Goal: Task Accomplishment & Management: Complete application form

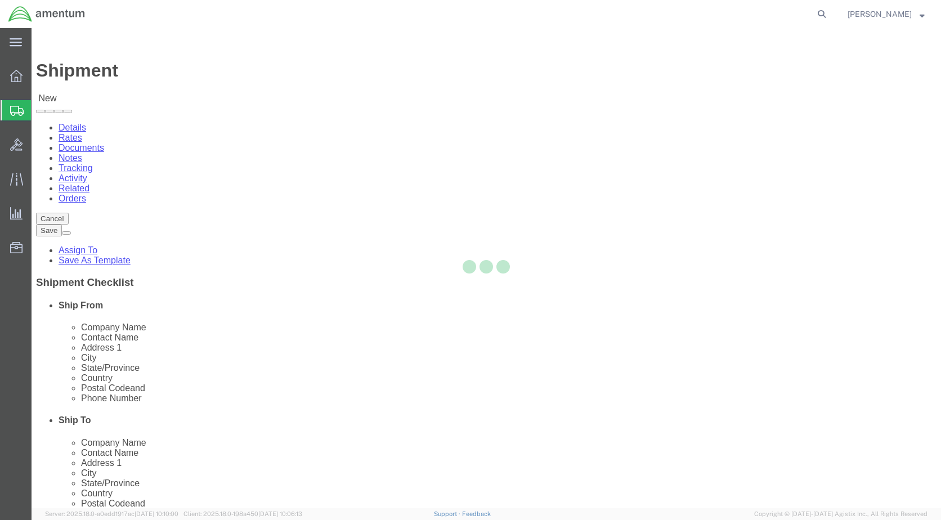
select select
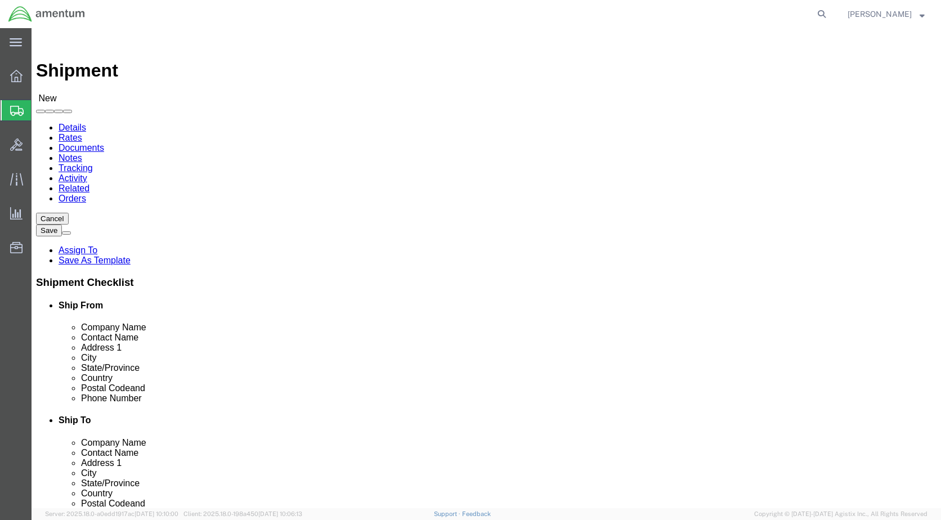
click input "text"
type input "[PERSON_NAME]"
click p "- Amentum Services, Inc - ([PERSON_NAME]) [STREET_ADDRESS]"
select select "NY"
drag, startPoint x: 180, startPoint y: 228, endPoint x: 127, endPoint y: 234, distance: 53.8
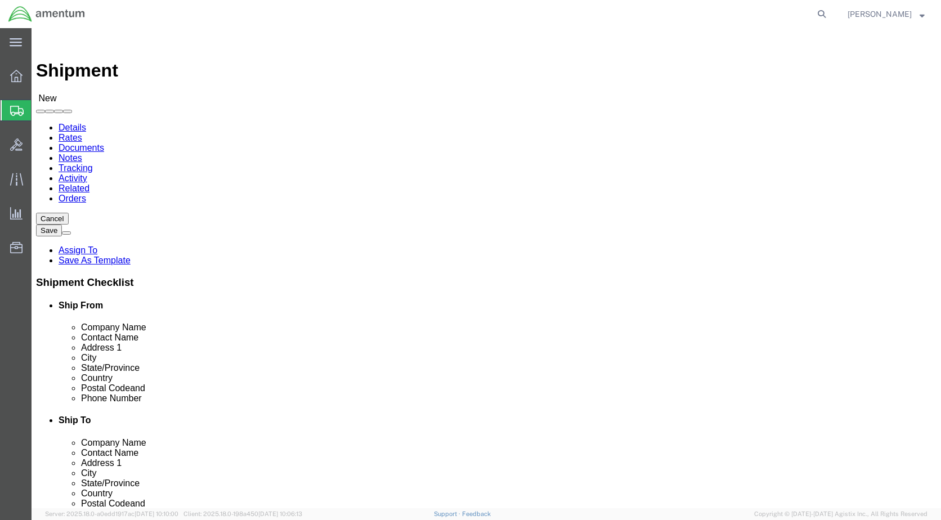
click div "[PERSON_NAME]"
type input "[PERSON_NAME]"
click input "text"
type input "245"
drag, startPoint x: 205, startPoint y: 403, endPoint x: 146, endPoint y: 408, distance: 59.3
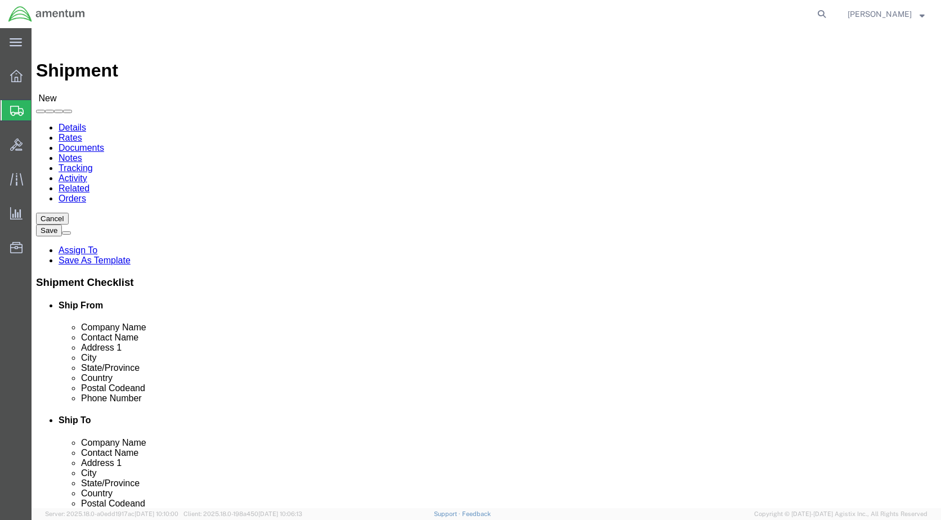
click input "text"
type input "[PERSON_NAME][EMAIL_ADDRESS][PERSON_NAME][DOMAIN_NAME]"
click input "text"
type input "[PERSON_NAME]"
click p "- DynCorp International LLC - ([PERSON_NAME]) [STREET_ADDRESS]"
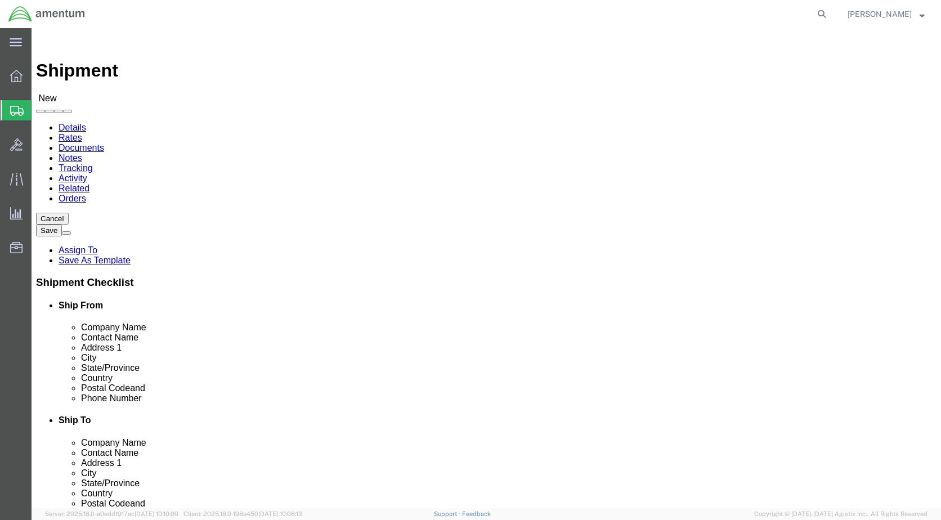
select select "VA"
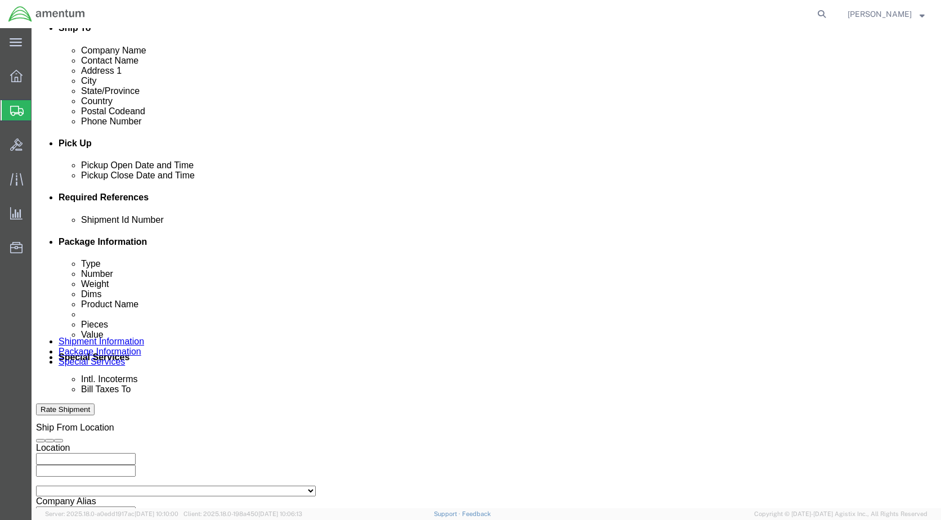
scroll to position [394, 0]
type input "[PERSON_NAME]"
click div "[DATE] 11:00 AM"
click input "4:00 AM"
type input "4:00 PM"
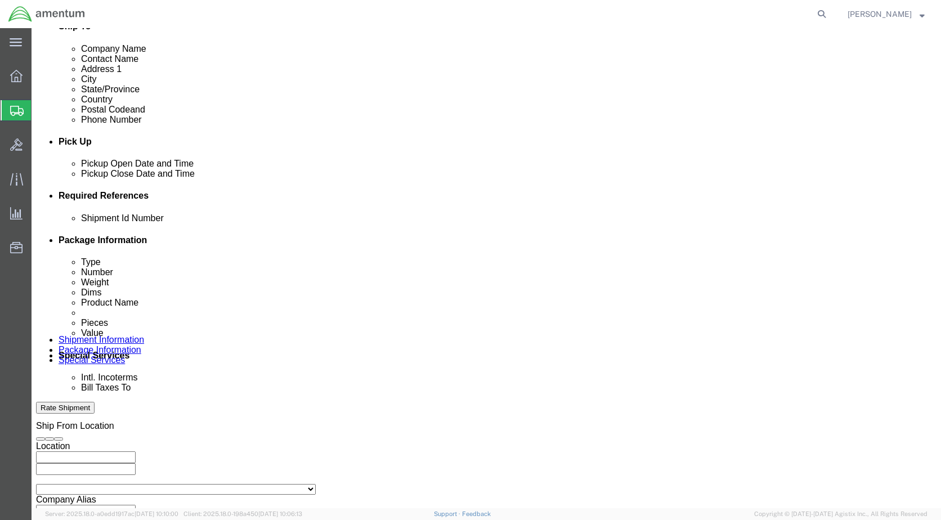
click button "Apply"
click button "Add reference"
click input "text"
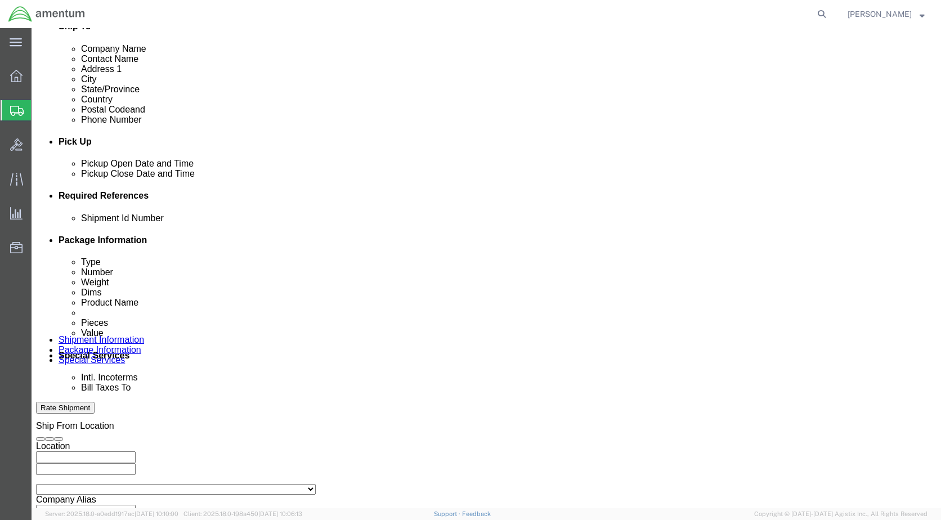
type input "1"
click select "Select Account Type Activity ID Airline Appointment Number ASN Batch Request # …"
select select "DEPT"
click select "Select Account Type Activity ID Airline Appointment Number ASN Batch Request # …"
click input "text"
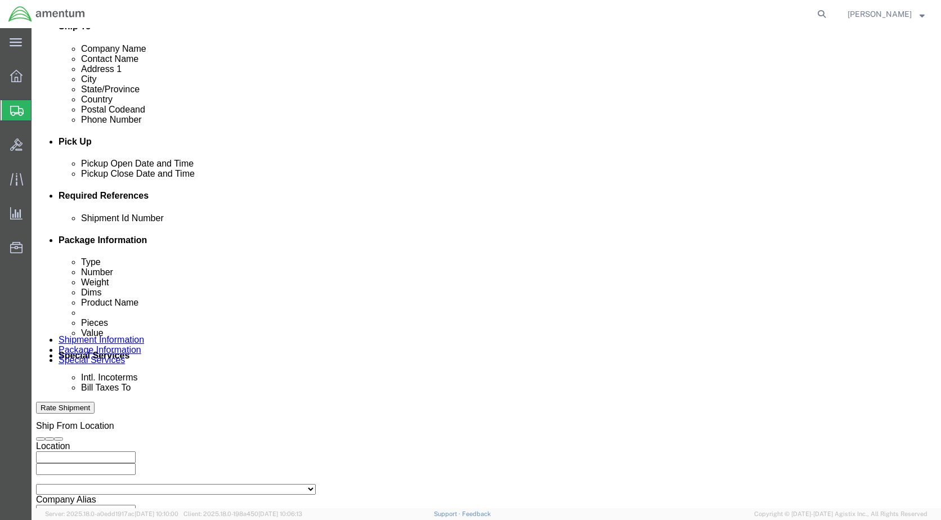
type input "CBP"
click select "Select Account Type Activity ID Airline Appointment Number ASN Batch Request # …"
select select "PROJNUM"
click select "Select Account Type Activity ID Airline Appointment Number ASN Batch Request # …"
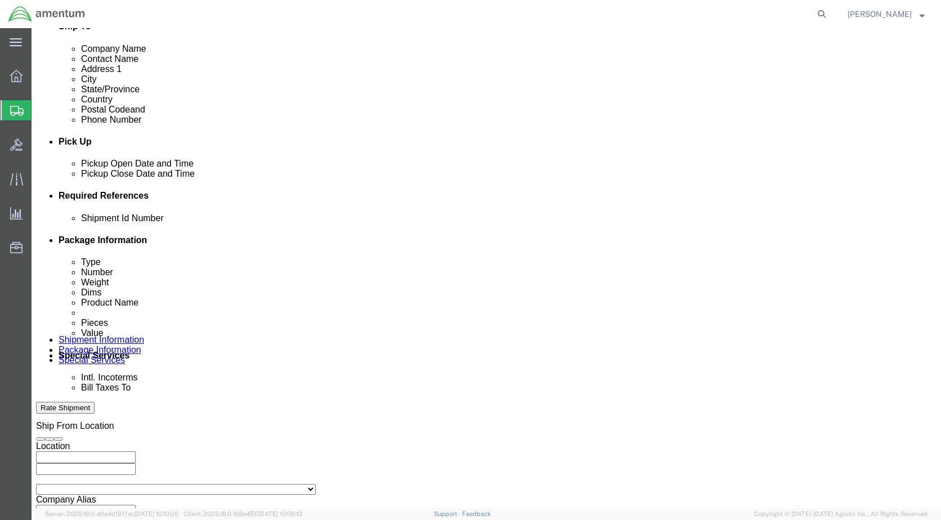
select select "CUSTREF"
click select "Select Account Type Activity ID Airline Appointment Number ASN Batch Request # …"
click input "text"
type input "Weekly Records"
click input "text"
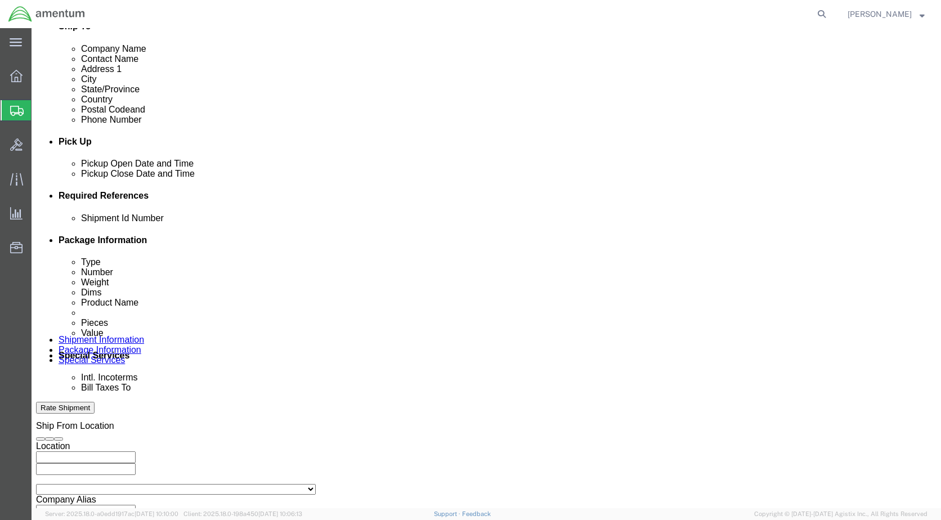
click input "text"
click input "Weekly Records"
click input "text"
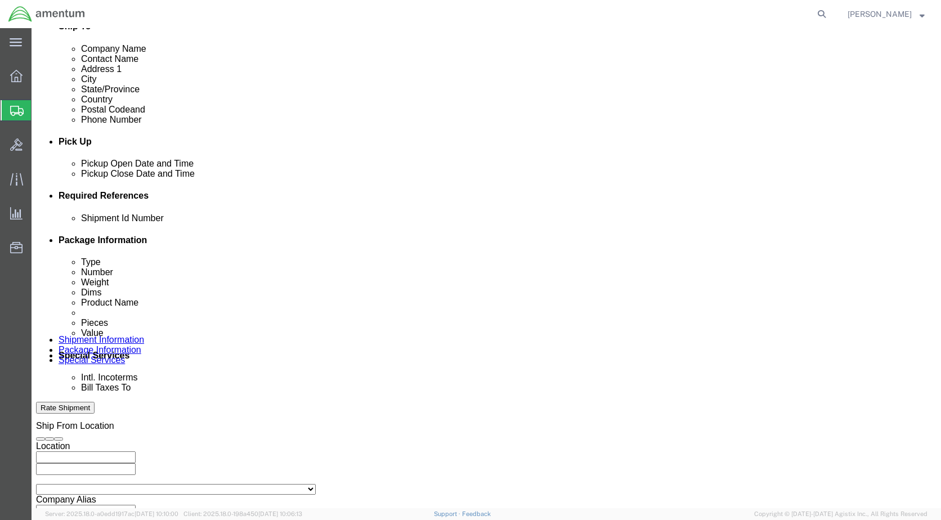
paste input "6114.00.03.2219.ENY.0000"
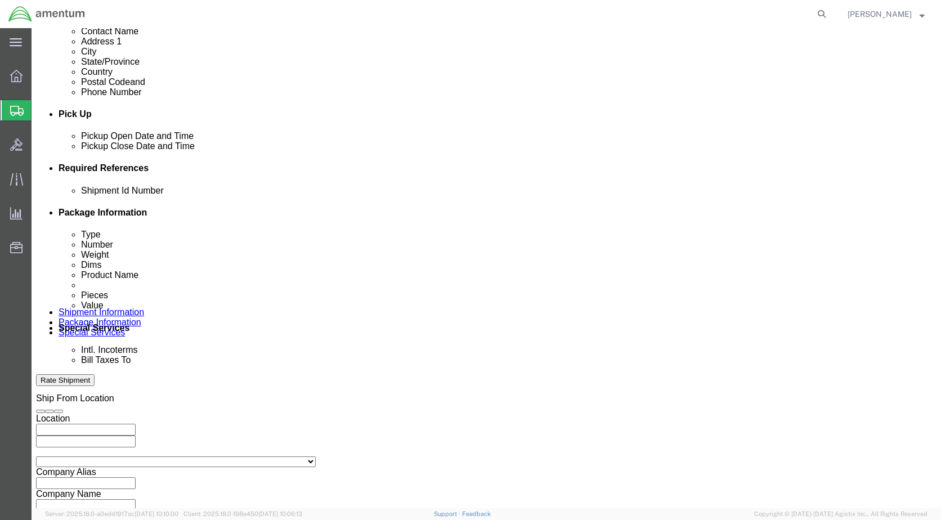
scroll to position [395, 0]
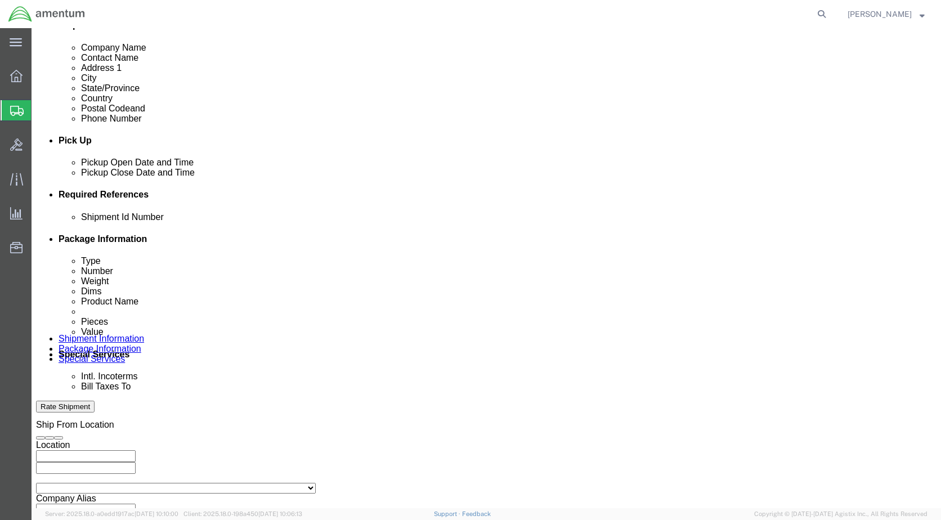
type input "6114.00.03.2219.ENY.0000"
click button "Rate Shipment"
click icon
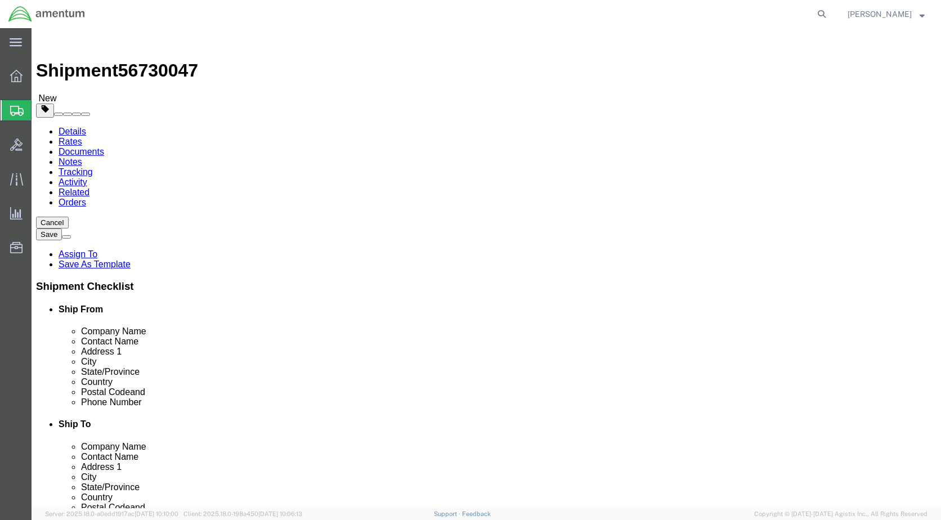
click select "Select BCK Boxes Bale(s) Basket(s) Bolt(s) Bottle(s) Buckets Bulk Bundle(s) Can…"
select select "ENV"
click select "Select BCK Boxes Bale(s) Basket(s) Bolt(s) Bottle(s) Buckets Bulk Bundle(s) Can…"
type input "9.50"
type input "12.50"
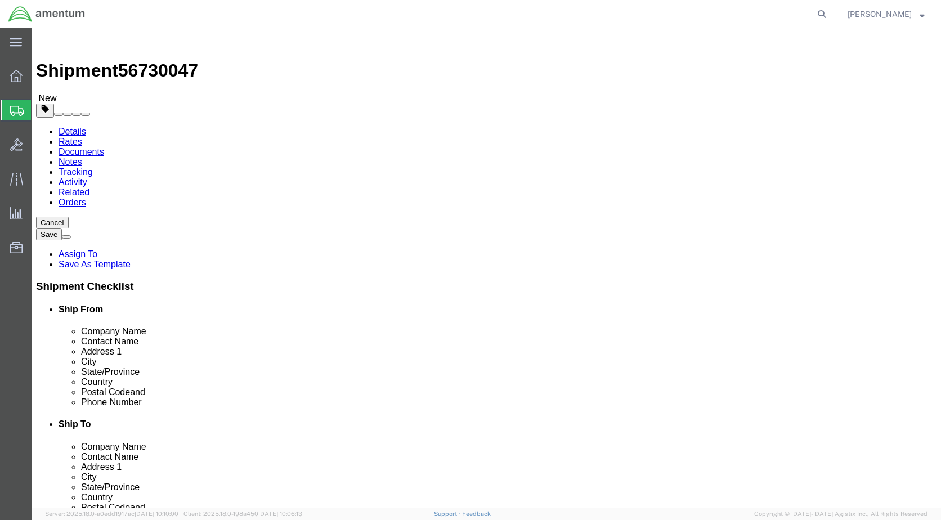
type input "0.25"
type input "1"
click link "Add Content"
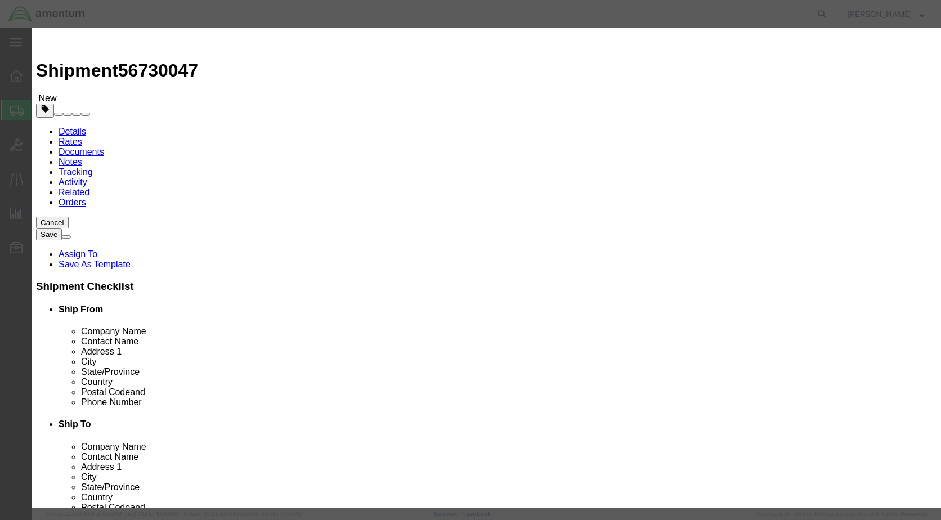
click input "text"
type input "documents"
click input "0"
type input "20"
click input "text"
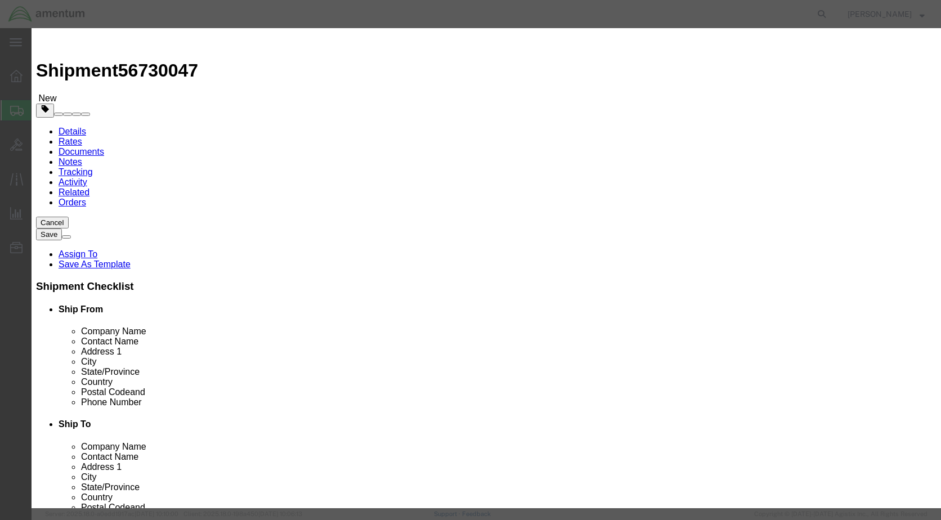
type input "20"
click input "text"
click button "Save & Close"
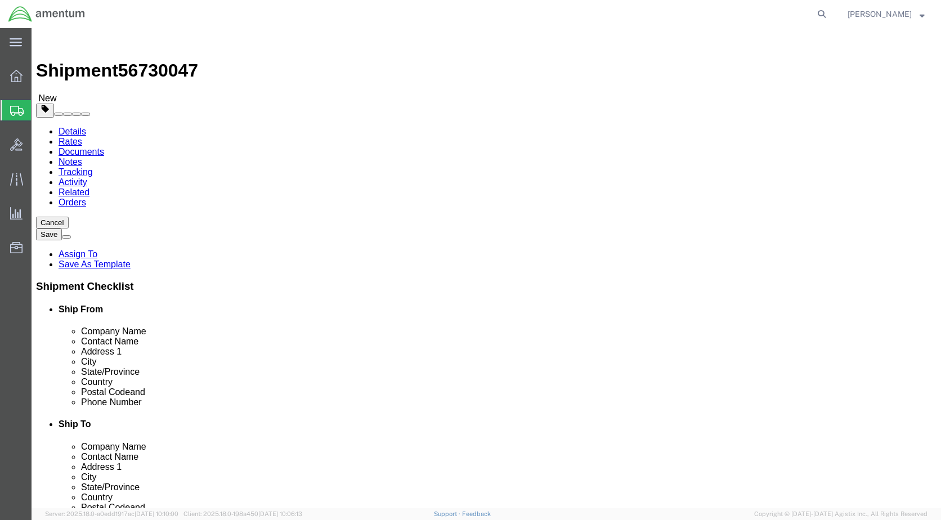
click button "Rate Shipment"
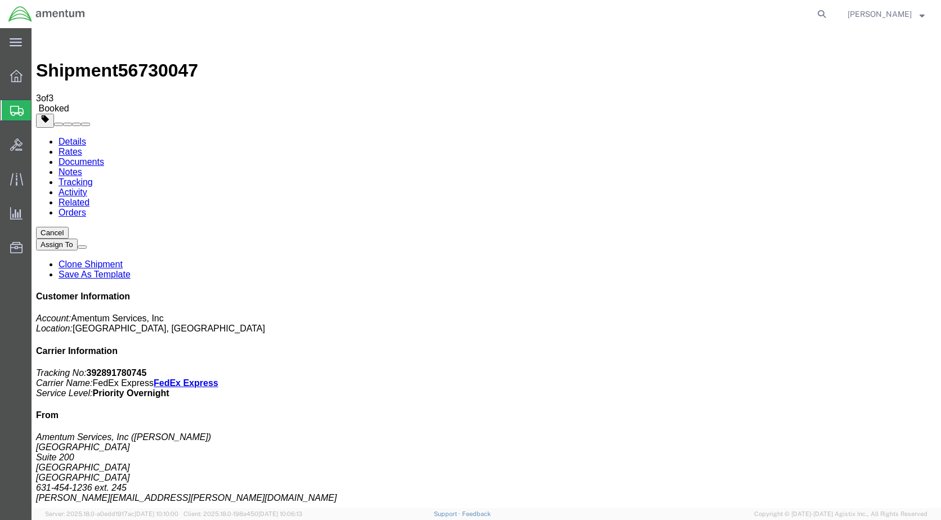
click at [64, 137] on link "Details" at bounding box center [73, 142] width 28 height 10
click link "Schedule pickup request"
click div "Ship From Amentum Services, Inc ([PERSON_NAME]) [STREET_ADDRESS] 631-454-1236 e…"
drag, startPoint x: 440, startPoint y: 136, endPoint x: 478, endPoint y: 140, distance: 38.5
click b "FRGA3077"
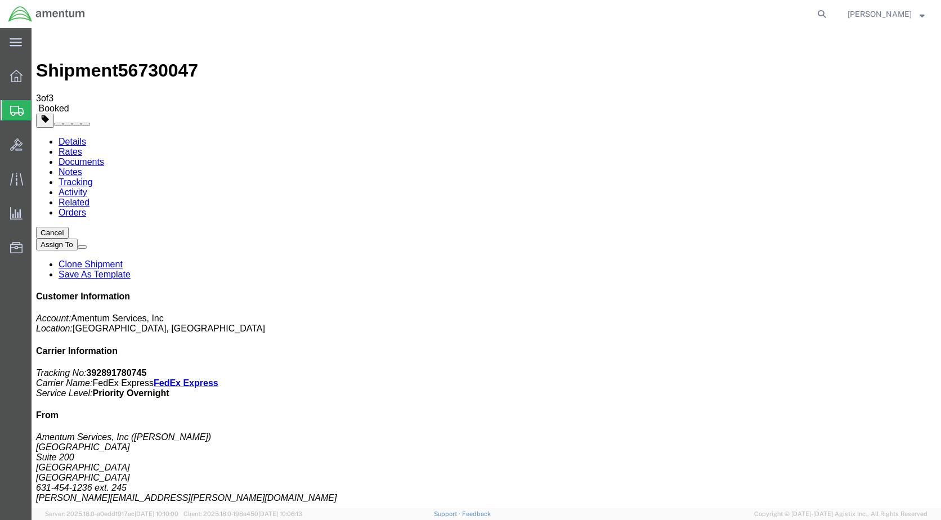
copy b "FRGA3077"
click link "Documents"
